Goal: Check status

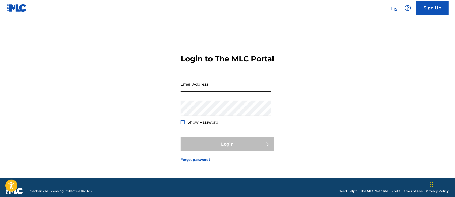
click at [198, 89] on input "Email Address" at bounding box center [226, 83] width 90 height 15
type input "[EMAIL_ADDRESS][DOMAIN_NAME]"
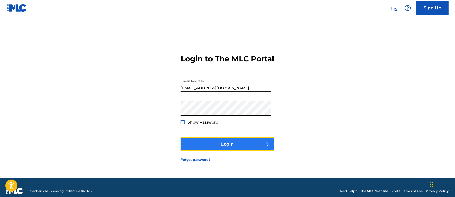
click at [226, 149] on button "Login" at bounding box center [228, 143] width 94 height 13
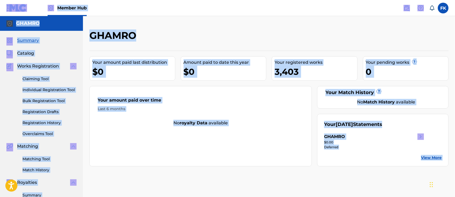
click at [285, 24] on div "GHAMRO Your amount paid last distribution $0 Amount paid to date this year $0 Y…" at bounding box center [269, 161] width 372 height 290
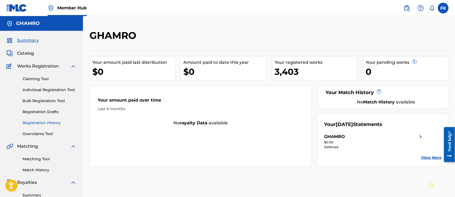
click at [51, 122] on link "Registration History" at bounding box center [49, 123] width 54 height 6
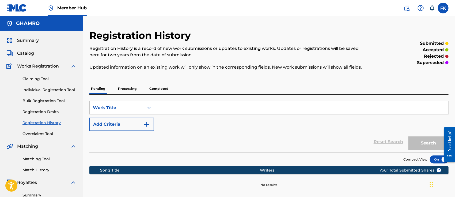
click at [122, 85] on p "Processing" at bounding box center [127, 88] width 22 height 11
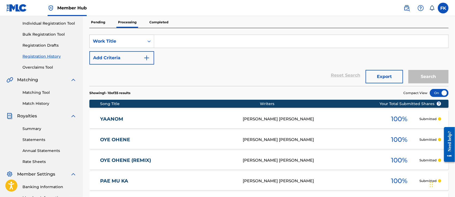
scroll to position [66, 0]
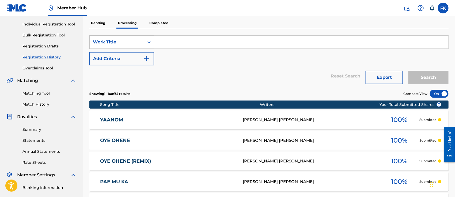
click at [158, 20] on p "Completed" at bounding box center [159, 22] width 22 height 11
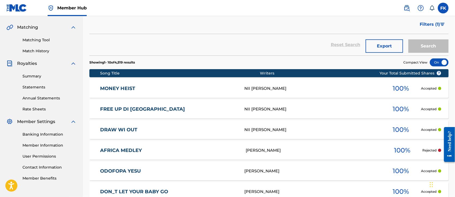
scroll to position [120, 0]
